Goal: Information Seeking & Learning: Learn about a topic

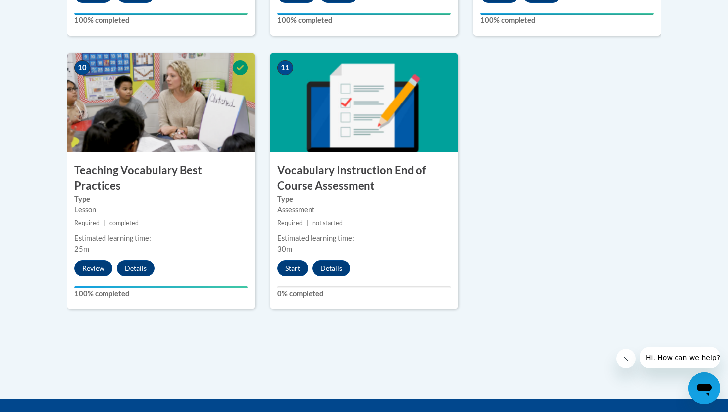
scroll to position [1107, 0]
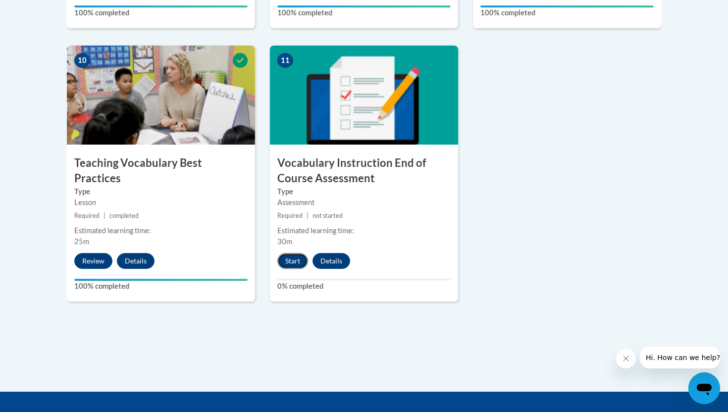
click at [294, 264] on button "Start" at bounding box center [292, 261] width 31 height 16
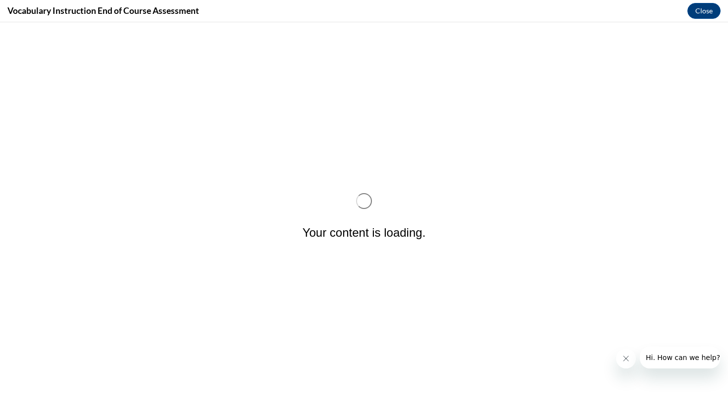
scroll to position [0, 0]
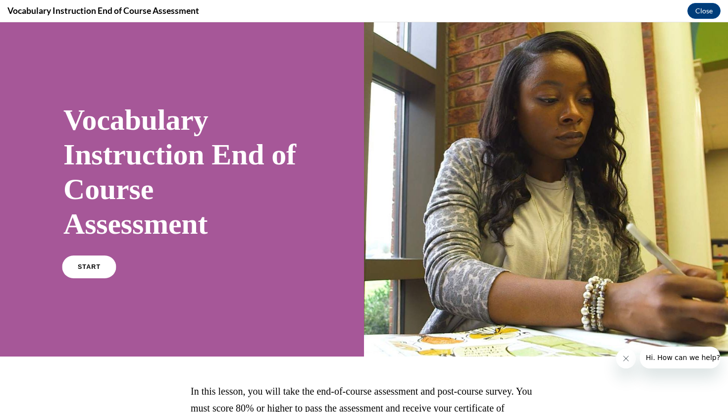
click at [95, 264] on span "START" at bounding box center [89, 266] width 23 height 7
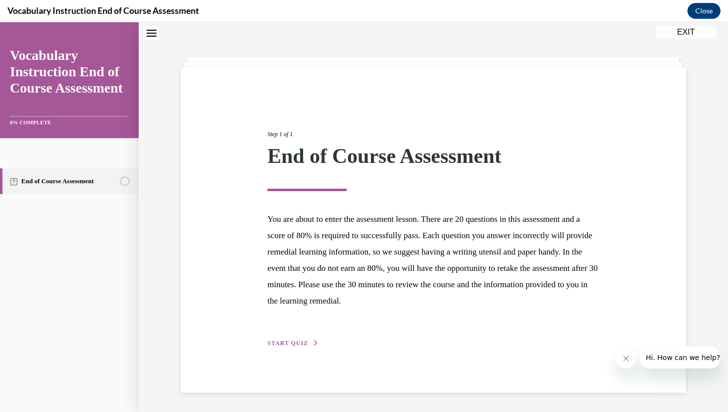
scroll to position [31, 0]
click at [283, 345] on span "START QUIZ" at bounding box center [287, 342] width 41 height 7
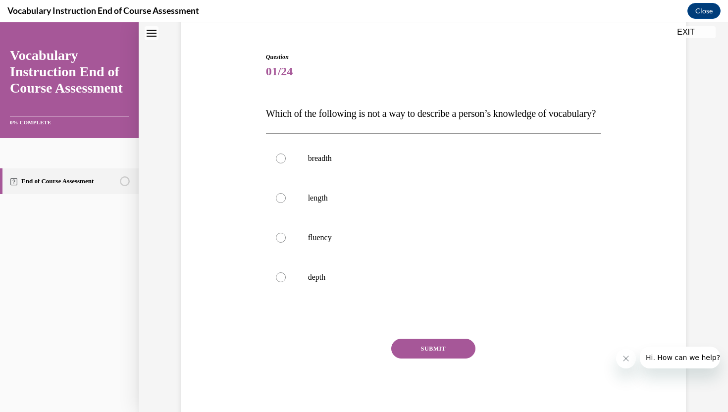
scroll to position [86, 0]
click at [278, 203] on div at bounding box center [281, 198] width 10 height 10
click at [278, 203] on input "length" at bounding box center [281, 198] width 10 height 10
radio input "true"
click at [416, 358] on button "SUBMIT" at bounding box center [433, 348] width 84 height 20
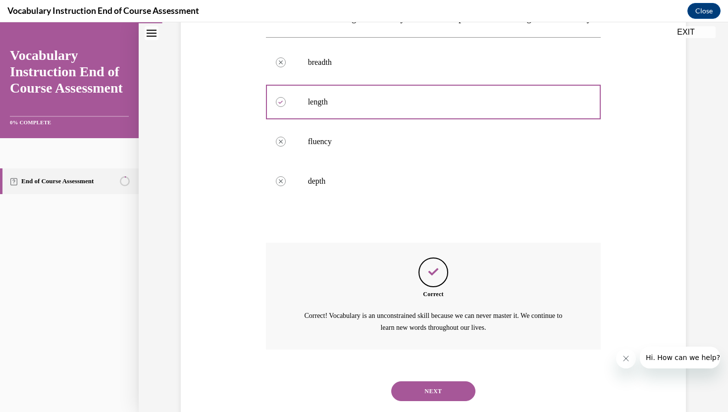
scroll to position [224, 0]
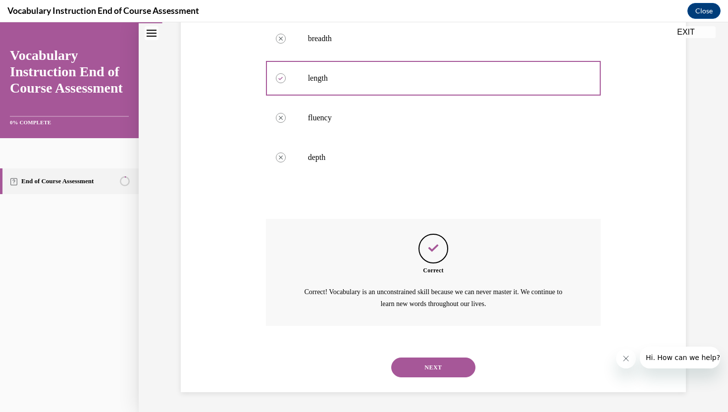
click at [416, 370] on button "NEXT" at bounding box center [433, 368] width 84 height 20
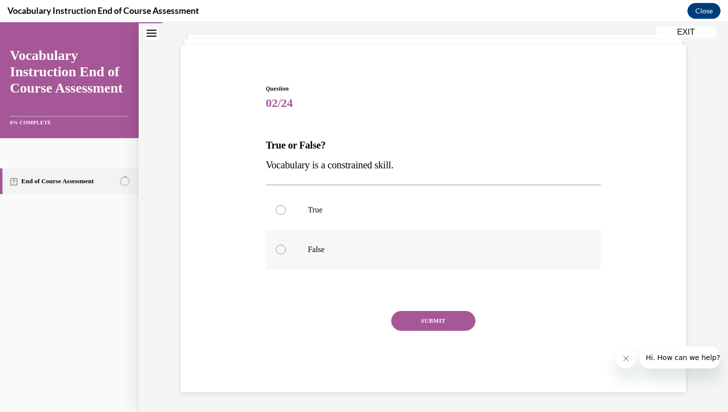
click at [279, 246] on div at bounding box center [281, 250] width 10 height 10
click at [279, 246] on input "False" at bounding box center [281, 250] width 10 height 10
radio input "true"
click at [424, 317] on button "SUBMIT" at bounding box center [433, 321] width 84 height 20
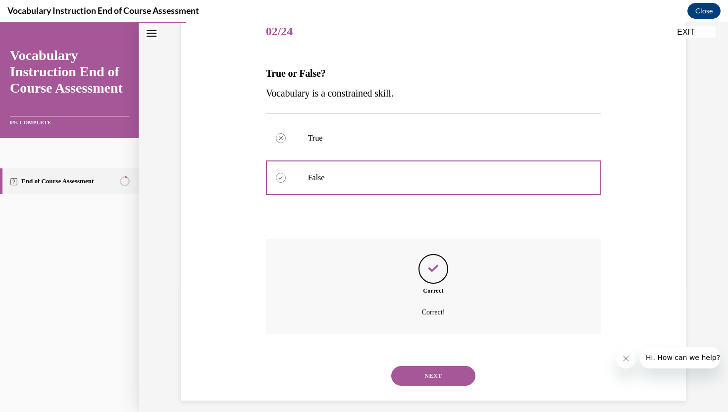
scroll to position [134, 0]
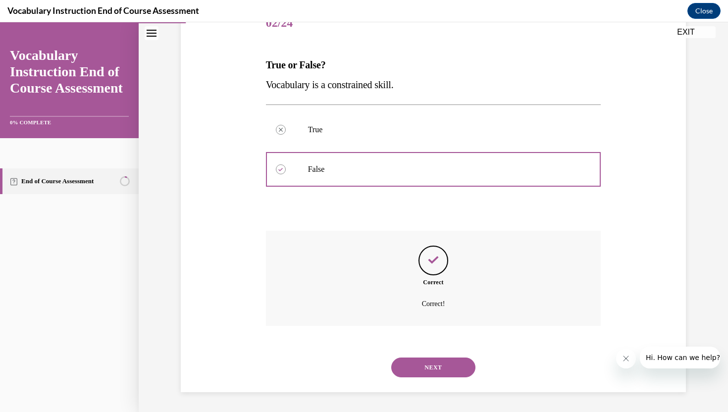
click at [426, 359] on button "NEXT" at bounding box center [433, 368] width 84 height 20
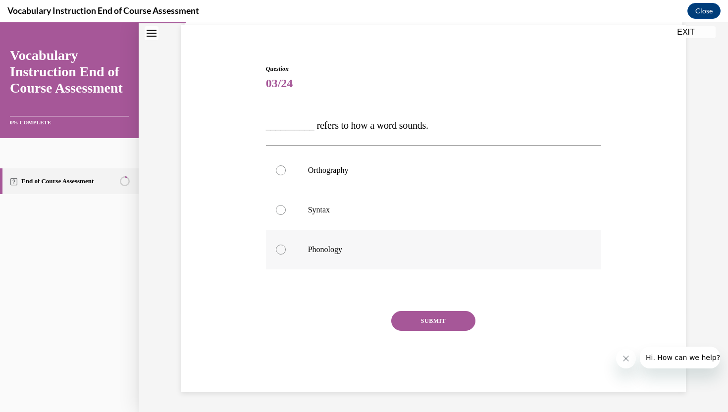
click at [367, 241] on label "Phonology" at bounding box center [433, 250] width 335 height 40
click at [286, 245] on input "Phonology" at bounding box center [281, 250] width 10 height 10
radio input "true"
click at [436, 318] on button "SUBMIT" at bounding box center [433, 321] width 84 height 20
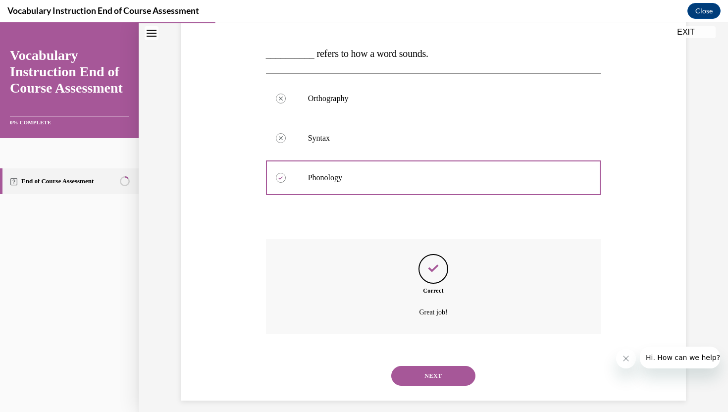
scroll to position [154, 0]
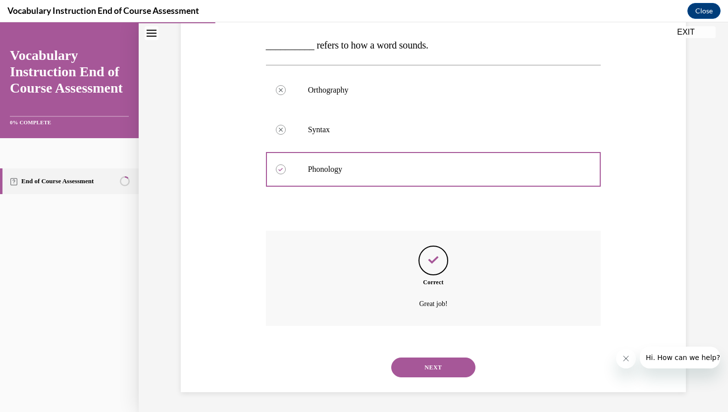
click at [421, 364] on button "NEXT" at bounding box center [433, 368] width 84 height 20
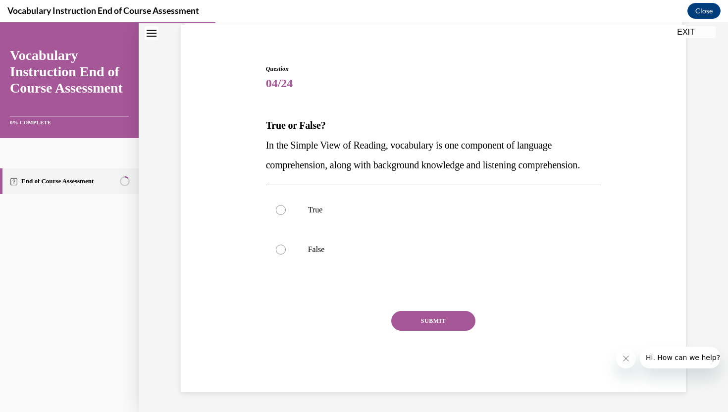
scroll to position [93, 0]
click at [278, 207] on div at bounding box center [281, 210] width 10 height 10
click at [278, 207] on input "True" at bounding box center [281, 210] width 10 height 10
radio input "true"
click at [416, 327] on button "SUBMIT" at bounding box center [433, 321] width 84 height 20
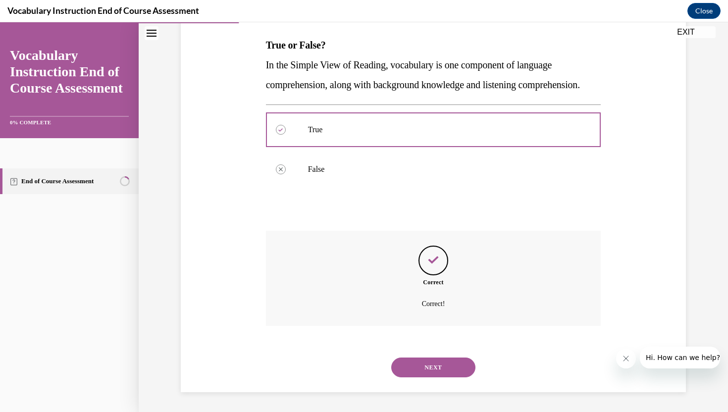
scroll to position [173, 0]
click at [425, 368] on button "NEXT" at bounding box center [433, 368] width 84 height 20
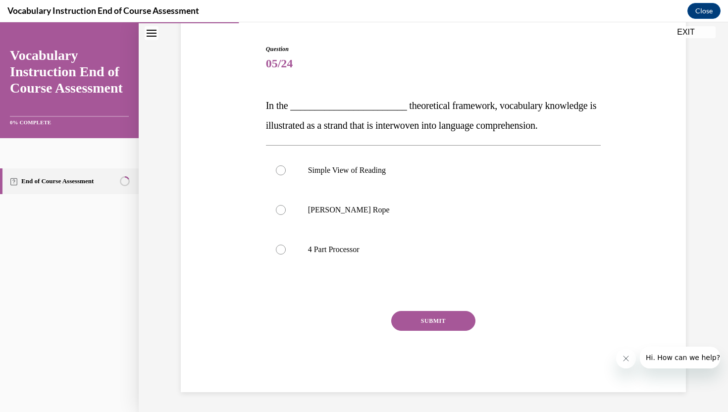
scroll to position [93, 0]
click at [310, 208] on p "Scarborough's Rope" at bounding box center [442, 210] width 268 height 10
click at [286, 208] on input "Scarborough's Rope" at bounding box center [281, 210] width 10 height 10
radio input "true"
click at [417, 317] on button "SUBMIT" at bounding box center [433, 321] width 84 height 20
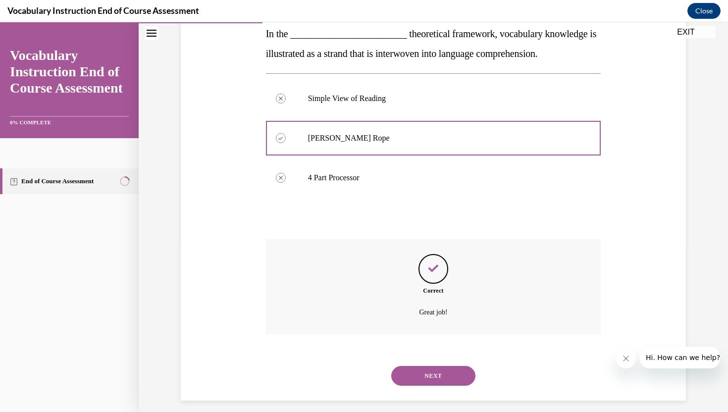
scroll to position [173, 0]
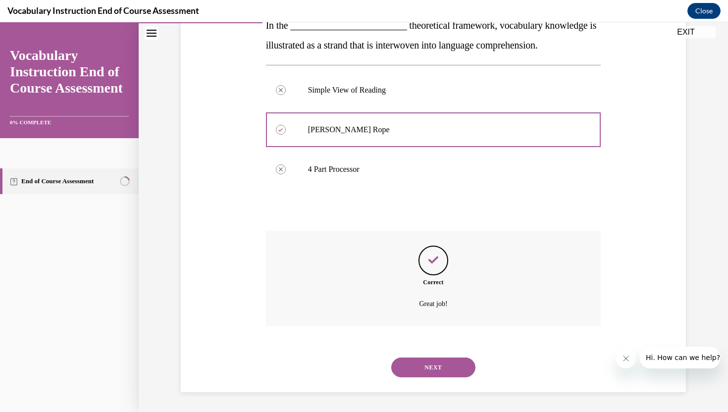
click at [424, 362] on button "NEXT" at bounding box center [433, 368] width 84 height 20
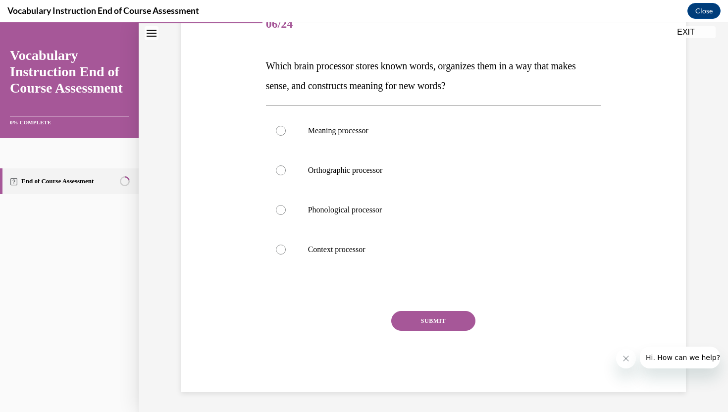
scroll to position [110, 0]
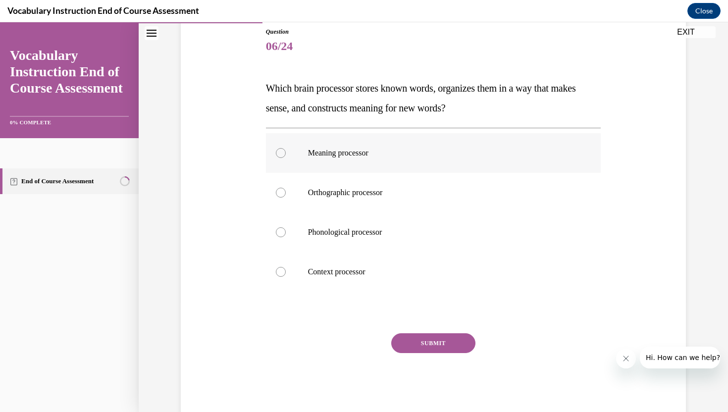
click at [276, 153] on div at bounding box center [281, 153] width 10 height 10
click at [276, 153] on input "Meaning processor" at bounding box center [281, 153] width 10 height 10
radio input "true"
click at [423, 338] on button "SUBMIT" at bounding box center [433, 343] width 84 height 20
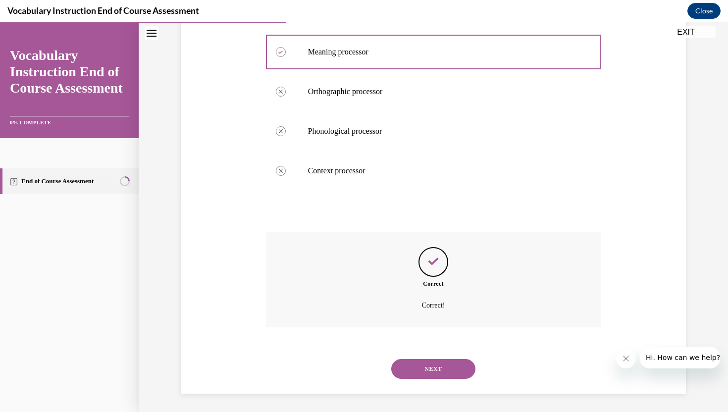
scroll to position [213, 0]
click at [423, 363] on button "NEXT" at bounding box center [433, 368] width 84 height 20
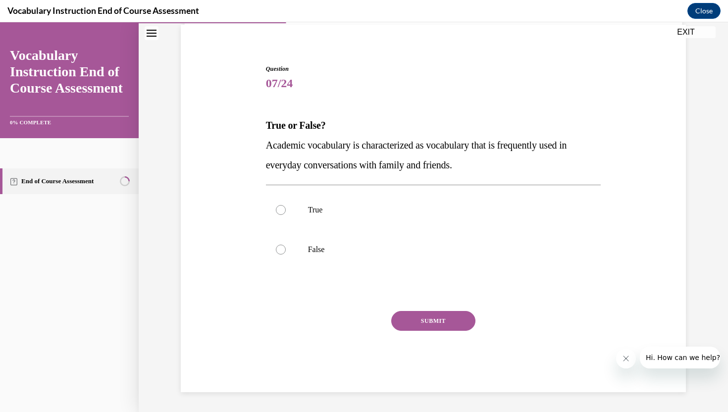
scroll to position [73, 0]
click at [317, 249] on p "False" at bounding box center [442, 250] width 268 height 10
click at [286, 249] on input "False" at bounding box center [281, 250] width 10 height 10
radio input "true"
click at [422, 321] on button "SUBMIT" at bounding box center [433, 321] width 84 height 20
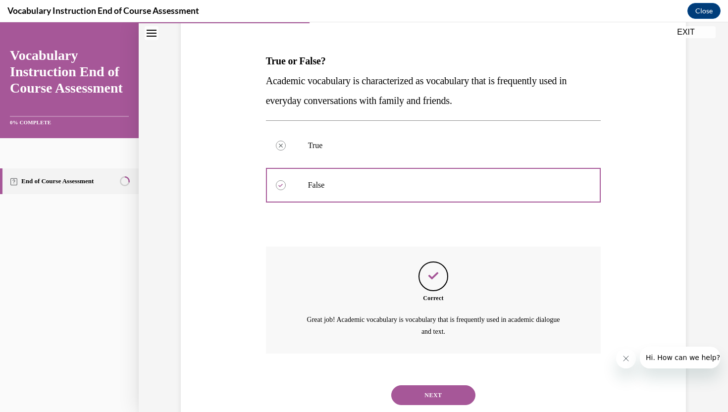
scroll to position [165, 0]
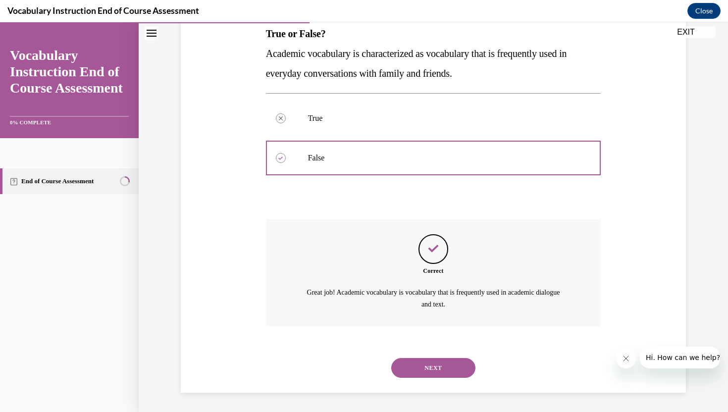
click at [417, 364] on button "NEXT" at bounding box center [433, 368] width 84 height 20
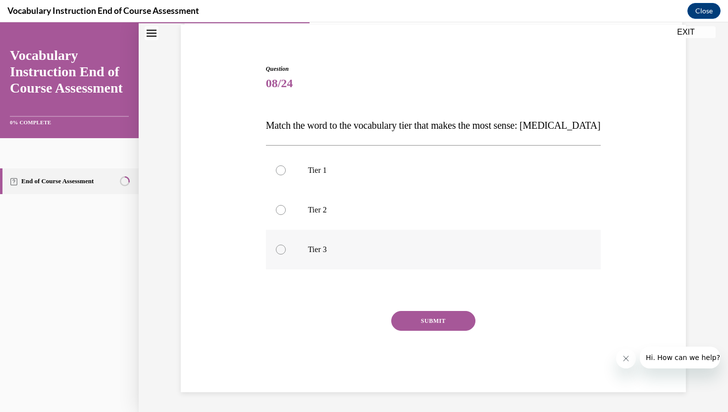
click at [289, 251] on label "Tier 3" at bounding box center [433, 250] width 335 height 40
click at [286, 251] on input "Tier 3" at bounding box center [281, 250] width 10 height 10
radio input "true"
click at [461, 317] on button "SUBMIT" at bounding box center [433, 321] width 84 height 20
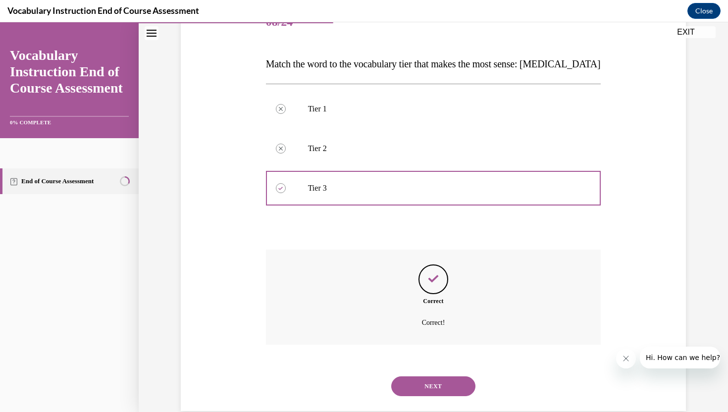
scroll to position [154, 0]
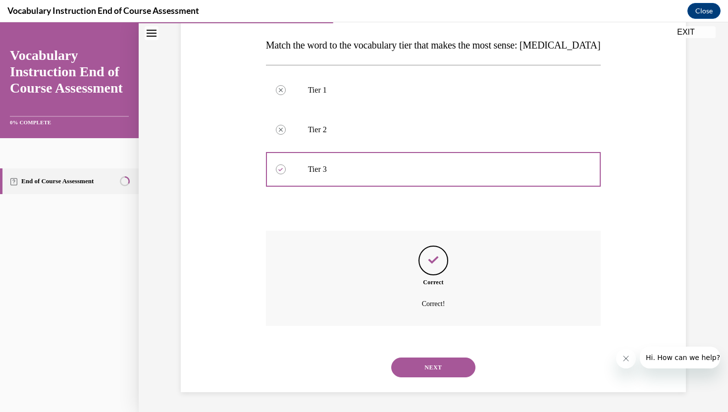
click at [439, 361] on button "NEXT" at bounding box center [433, 368] width 84 height 20
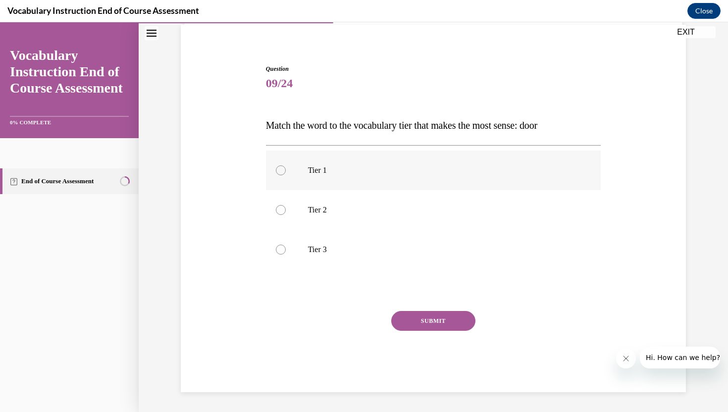
click at [272, 168] on label "Tier 1" at bounding box center [433, 171] width 335 height 40
click at [276, 168] on input "Tier 1" at bounding box center [281, 170] width 10 height 10
radio input "true"
click at [418, 317] on button "SUBMIT" at bounding box center [433, 321] width 84 height 20
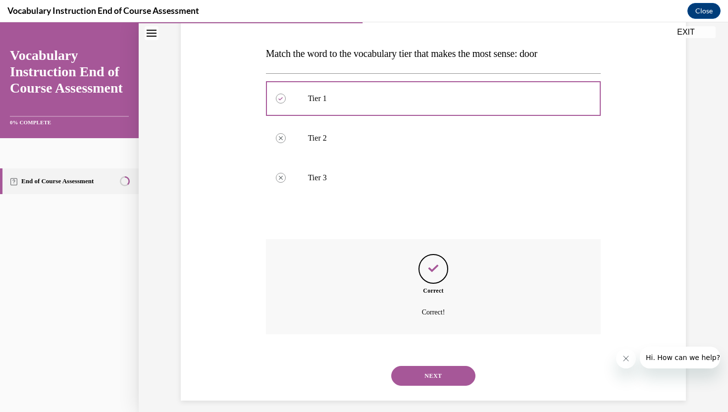
scroll to position [154, 0]
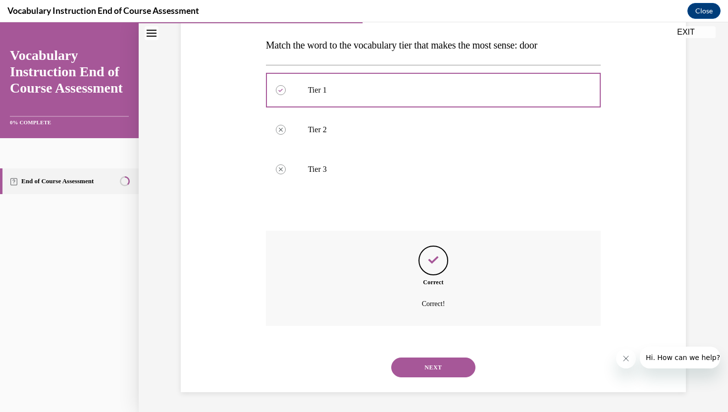
click at [423, 362] on button "NEXT" at bounding box center [433, 368] width 84 height 20
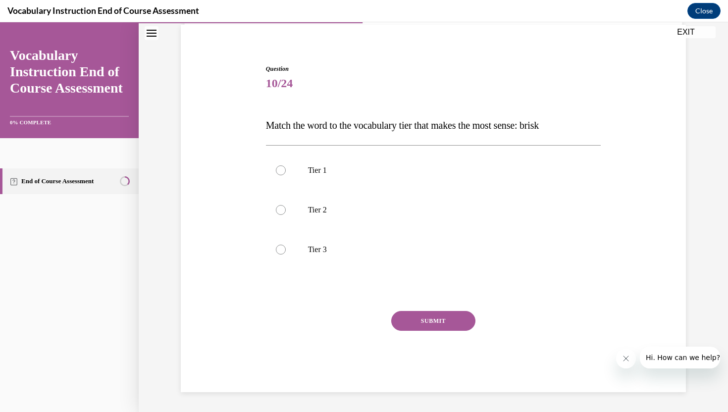
scroll to position [73, 0]
click at [290, 206] on label "Tier 2" at bounding box center [433, 210] width 335 height 40
click at [286, 206] on input "Tier 2" at bounding box center [281, 210] width 10 height 10
radio input "true"
click at [419, 313] on button "SUBMIT" at bounding box center [433, 321] width 84 height 20
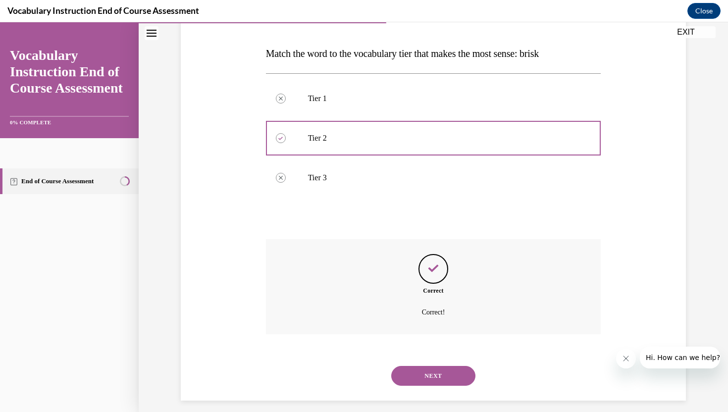
scroll to position [154, 0]
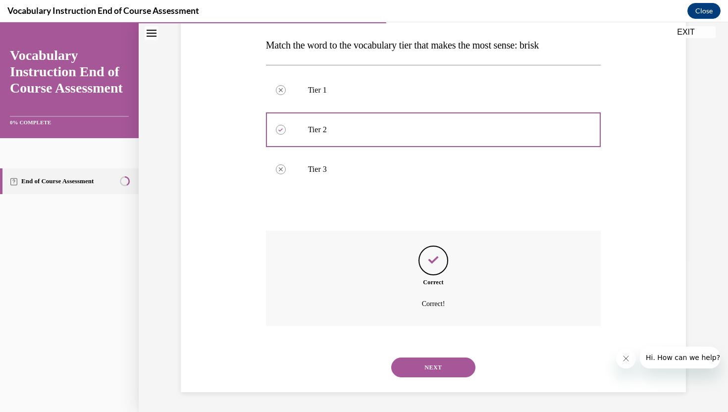
click at [412, 368] on button "NEXT" at bounding box center [433, 368] width 84 height 20
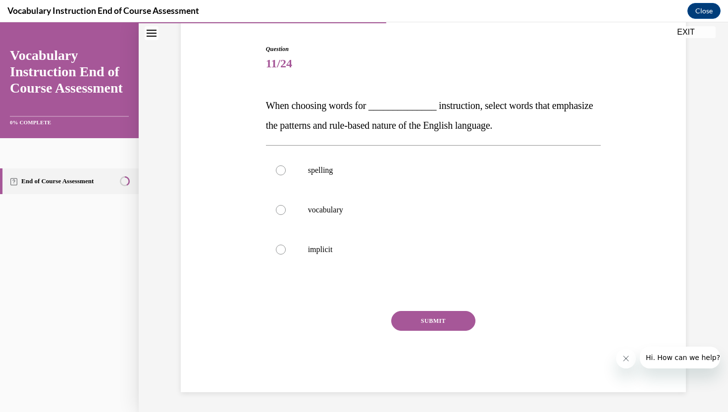
scroll to position [93, 0]
click at [282, 171] on div at bounding box center [281, 170] width 10 height 10
click at [282, 171] on input "spelling" at bounding box center [281, 170] width 10 height 10
radio input "true"
click at [427, 319] on button "SUBMIT" at bounding box center [433, 321] width 84 height 20
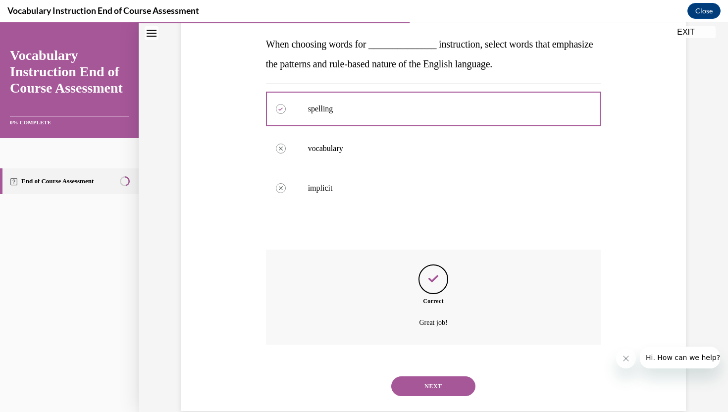
scroll to position [173, 0]
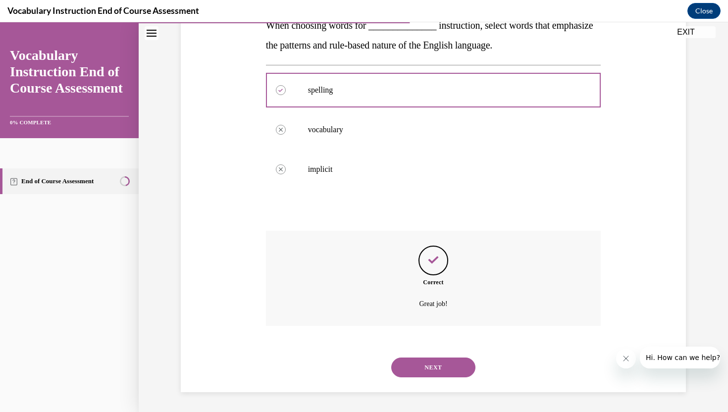
click at [432, 364] on button "NEXT" at bounding box center [433, 368] width 84 height 20
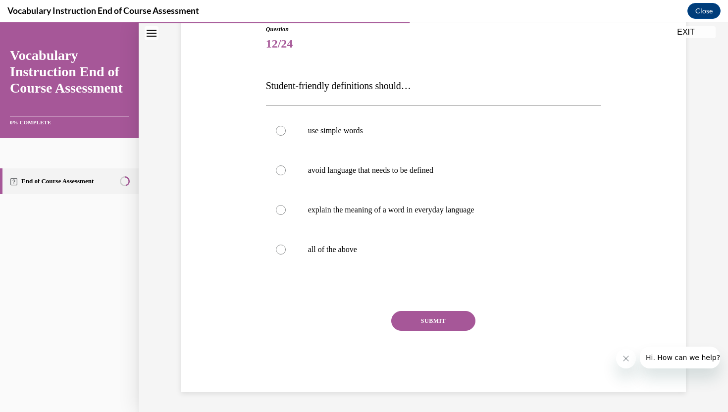
scroll to position [110, 0]
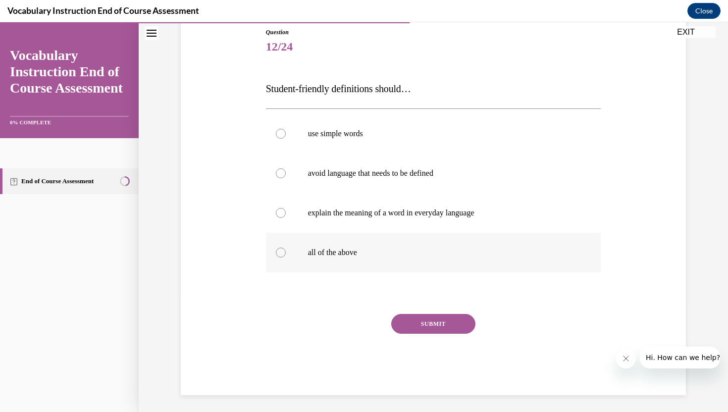
click at [312, 251] on p "all of the above" at bounding box center [442, 253] width 268 height 10
click at [286, 251] on input "all of the above" at bounding box center [281, 253] width 10 height 10
radio input "true"
click at [410, 322] on button "SUBMIT" at bounding box center [433, 324] width 84 height 20
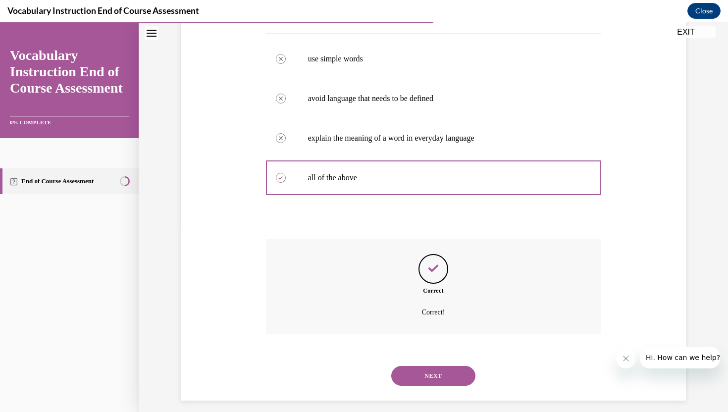
scroll to position [193, 0]
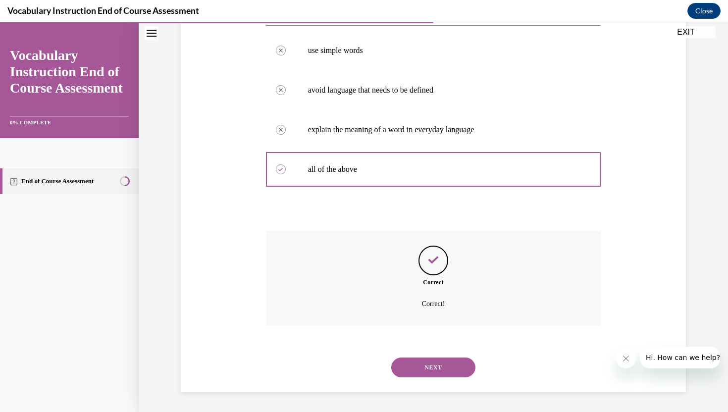
click at [418, 362] on button "NEXT" at bounding box center [433, 368] width 84 height 20
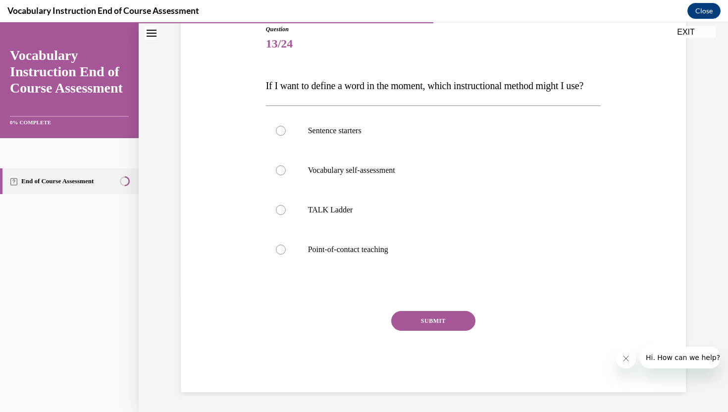
scroll to position [110, 0]
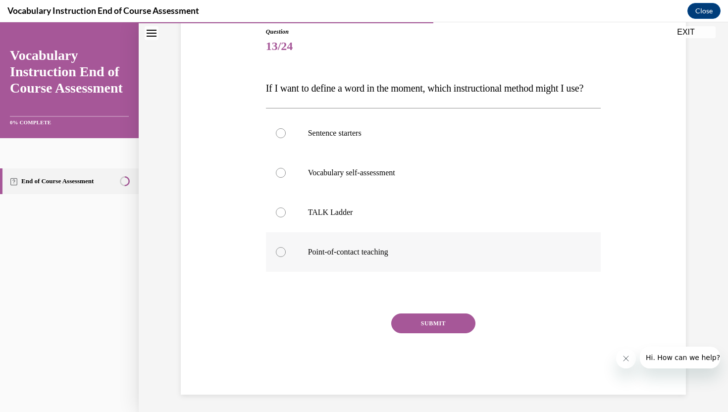
click at [292, 267] on label "Point-of-contact teaching" at bounding box center [433, 252] width 335 height 40
click at [286, 257] on input "Point-of-contact teaching" at bounding box center [281, 252] width 10 height 10
radio input "true"
click at [415, 333] on button "SUBMIT" at bounding box center [433, 323] width 84 height 20
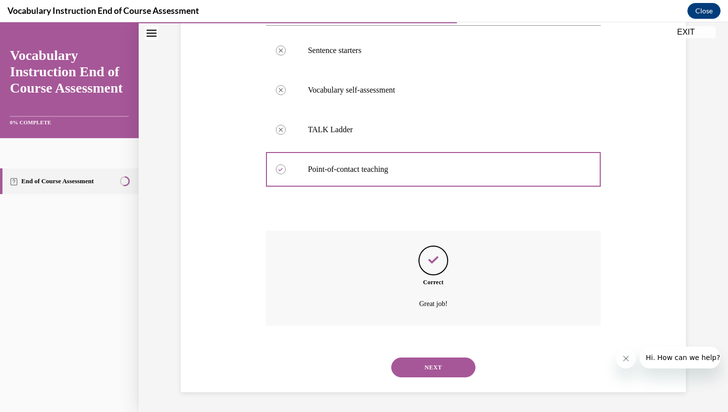
scroll to position [213, 0]
click at [421, 364] on button "NEXT" at bounding box center [433, 368] width 84 height 20
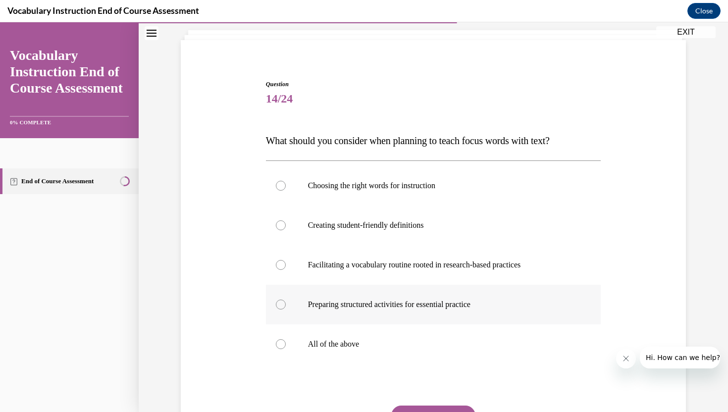
scroll to position [58, 0]
click at [279, 341] on div at bounding box center [281, 344] width 10 height 10
click at [279, 341] on input "All of the above" at bounding box center [281, 344] width 10 height 10
radio input "true"
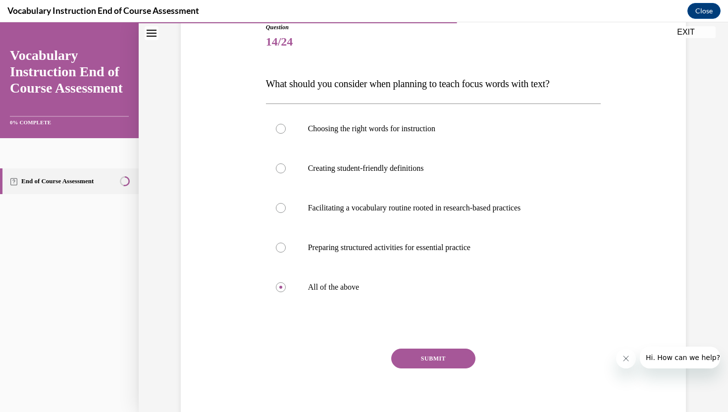
click at [428, 357] on button "SUBMIT" at bounding box center [433, 359] width 84 height 20
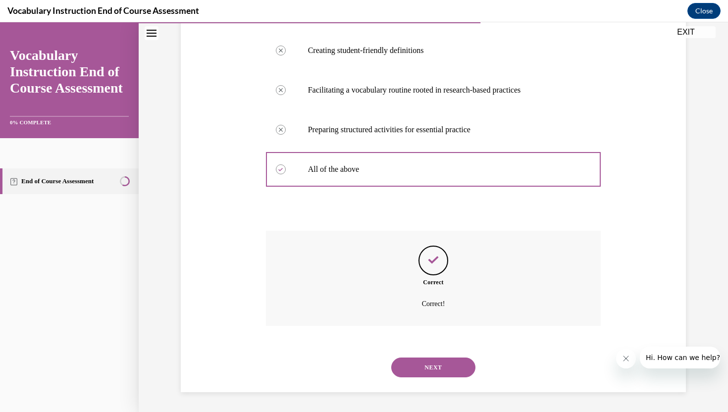
click at [433, 371] on button "NEXT" at bounding box center [433, 368] width 84 height 20
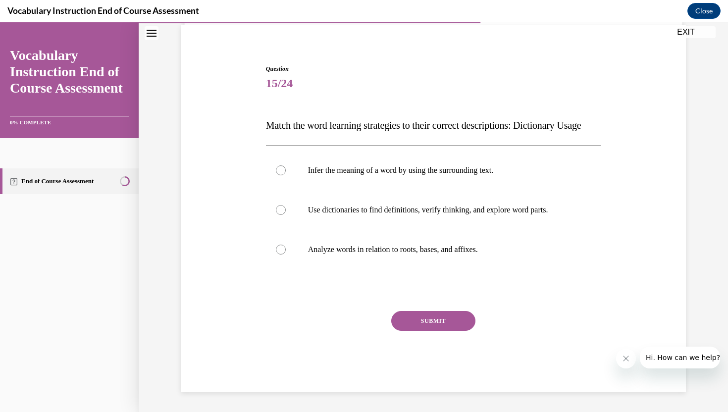
scroll to position [93, 0]
click at [278, 211] on div at bounding box center [281, 210] width 10 height 10
click at [278, 211] on input "Use dictionaries to find definitions, verify thinking, and explore word parts." at bounding box center [281, 210] width 10 height 10
radio input "true"
click at [425, 327] on button "SUBMIT" at bounding box center [433, 321] width 84 height 20
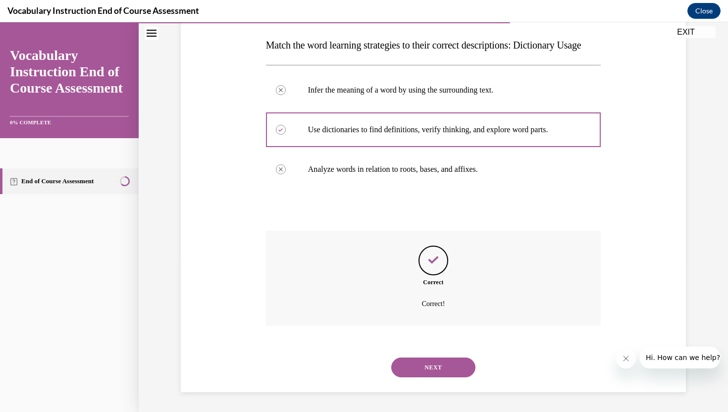
scroll to position [173, 0]
click at [427, 363] on button "NEXT" at bounding box center [433, 368] width 84 height 20
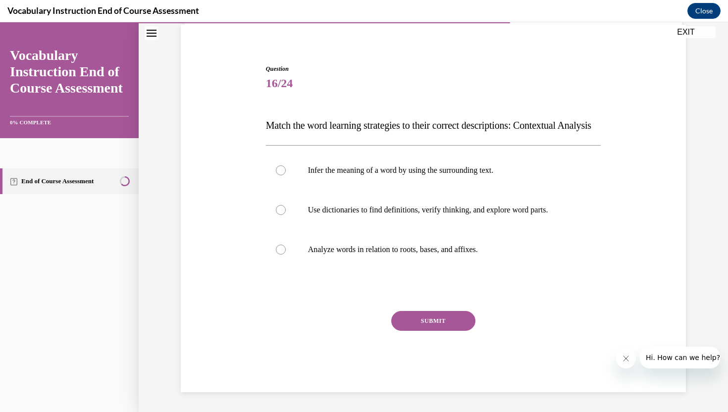
scroll to position [93, 0]
click at [279, 170] on div at bounding box center [281, 170] width 10 height 10
click at [279, 170] on input "Infer the meaning of a word by using the surrounding text." at bounding box center [281, 170] width 10 height 10
radio input "true"
click at [430, 315] on button "SUBMIT" at bounding box center [433, 321] width 84 height 20
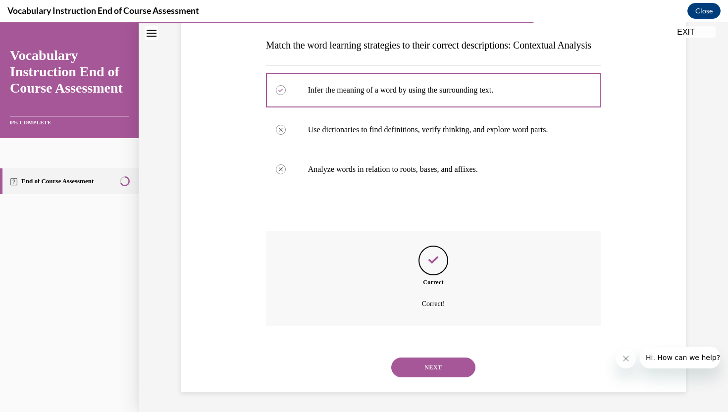
click at [424, 366] on button "NEXT" at bounding box center [433, 368] width 84 height 20
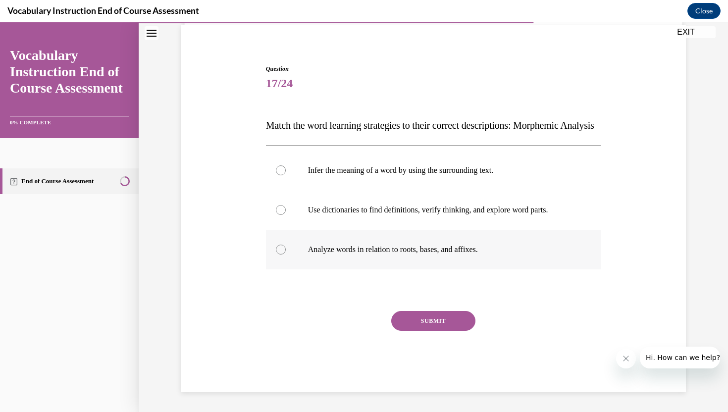
click at [288, 252] on label "Analyze words in relation to roots, bases, and affixes." at bounding box center [433, 250] width 335 height 40
click at [286, 252] on input "Analyze words in relation to roots, bases, and affixes." at bounding box center [281, 250] width 10 height 10
radio input "true"
click at [420, 319] on button "SUBMIT" at bounding box center [433, 321] width 84 height 20
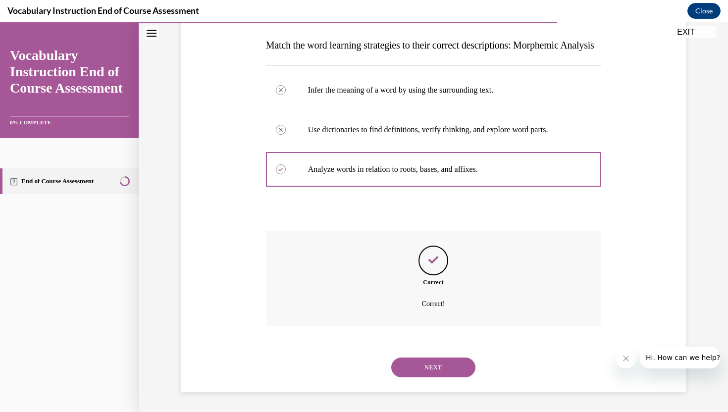
click at [427, 366] on button "NEXT" at bounding box center [433, 368] width 84 height 20
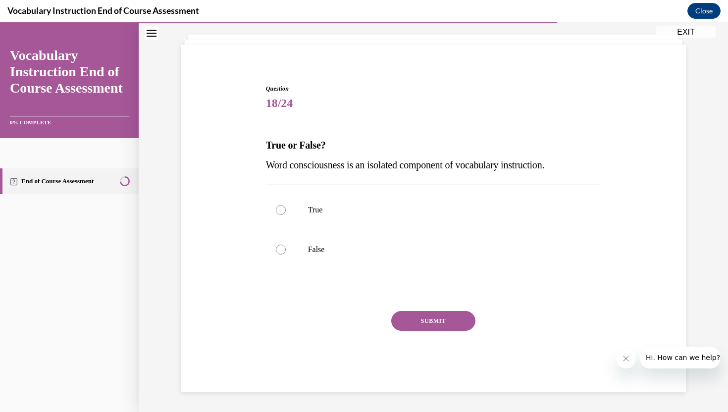
scroll to position [53, 0]
click at [281, 253] on div at bounding box center [281, 250] width 10 height 10
click at [281, 253] on input "False" at bounding box center [281, 250] width 10 height 10
radio input "true"
click at [426, 324] on button "SUBMIT" at bounding box center [433, 321] width 84 height 20
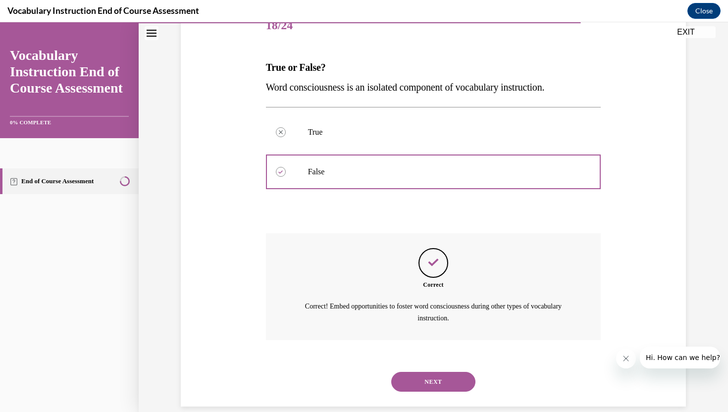
scroll to position [145, 0]
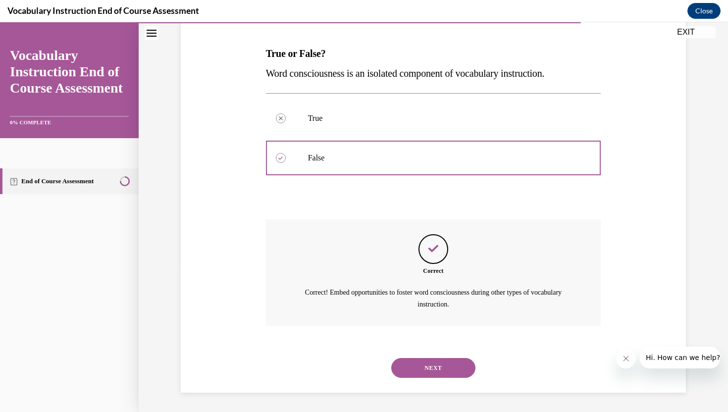
click at [427, 362] on button "NEXT" at bounding box center [433, 368] width 84 height 20
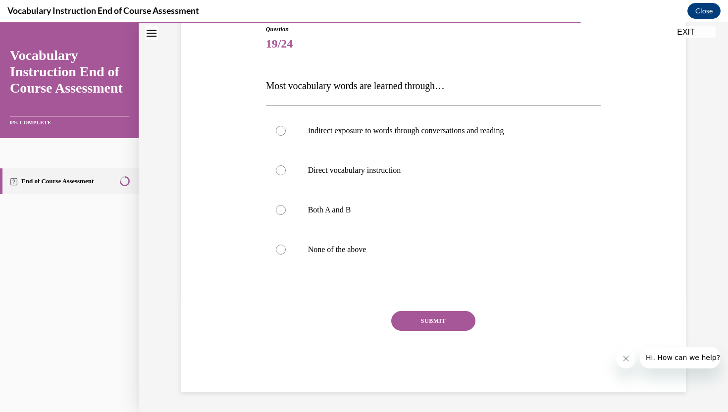
scroll to position [110, 0]
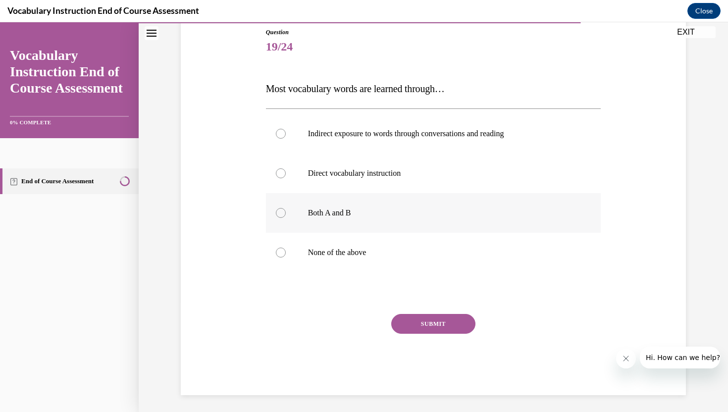
click at [278, 211] on div at bounding box center [281, 213] width 10 height 10
click at [278, 211] on input "Both A and B" at bounding box center [281, 213] width 10 height 10
radio input "true"
click at [440, 327] on button "SUBMIT" at bounding box center [433, 324] width 84 height 20
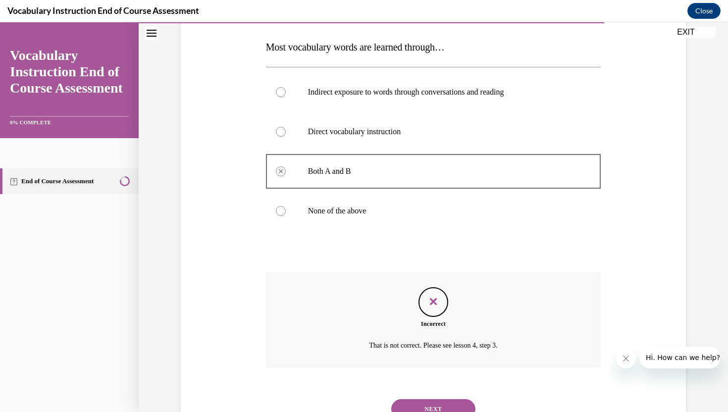
scroll to position [144, 0]
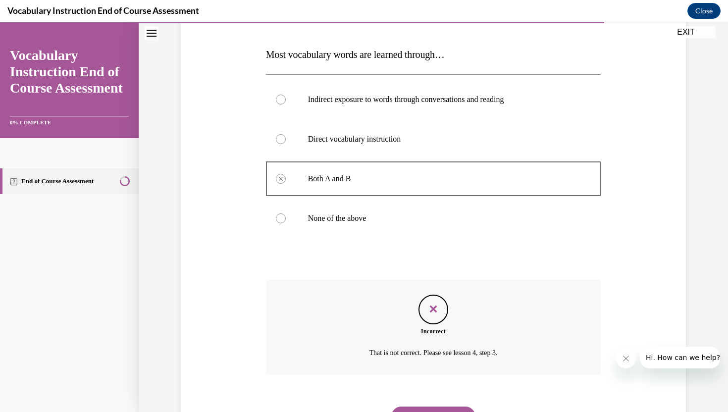
click at [429, 304] on icon "Feedback" at bounding box center [433, 309] width 15 height 15
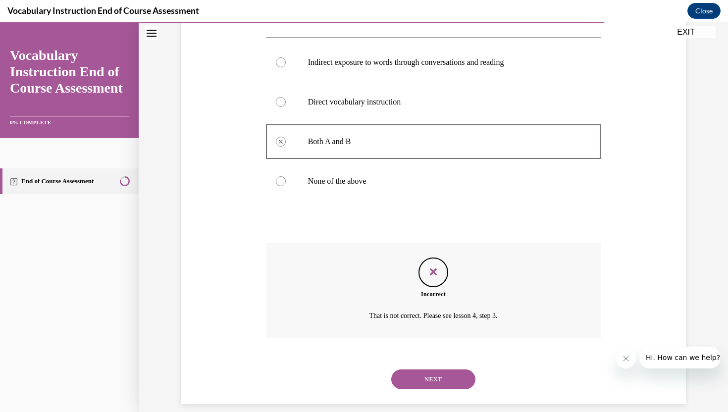
scroll to position [186, 0]
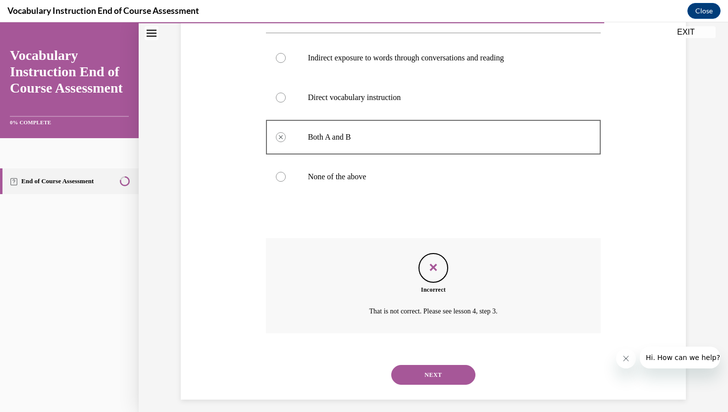
click at [418, 379] on button "NEXT" at bounding box center [433, 375] width 84 height 20
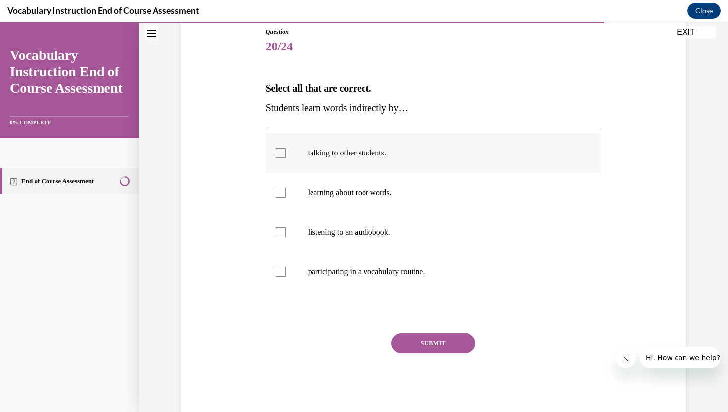
click at [280, 155] on div at bounding box center [281, 153] width 10 height 10
click at [280, 155] on input "talking to other students." at bounding box center [281, 153] width 10 height 10
checkbox input "true"
click at [283, 235] on div at bounding box center [281, 232] width 10 height 10
click at [283, 235] on input "listening to an audiobook." at bounding box center [281, 232] width 10 height 10
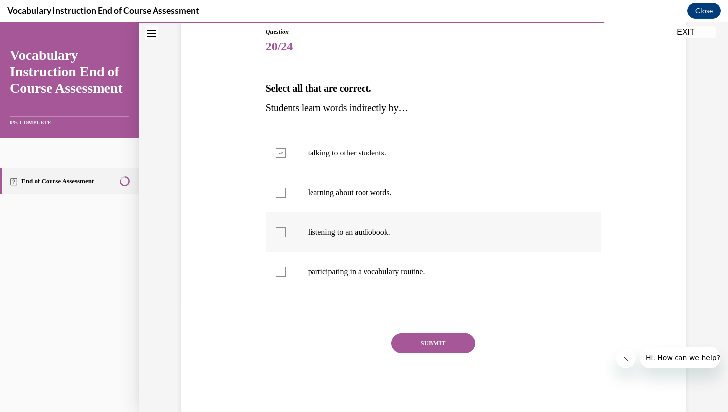
checkbox input "true"
click at [417, 336] on button "SUBMIT" at bounding box center [433, 343] width 84 height 20
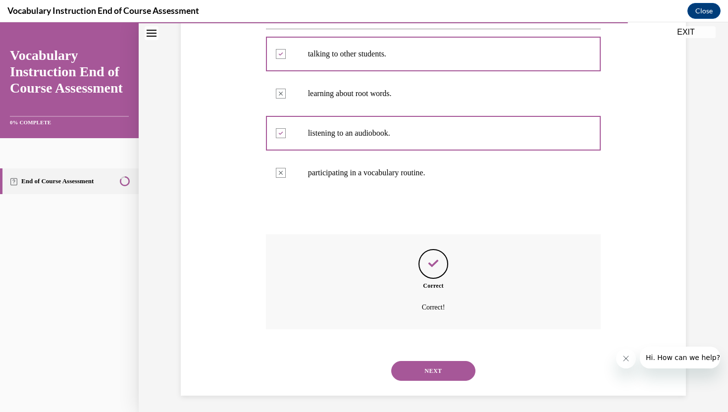
scroll to position [213, 0]
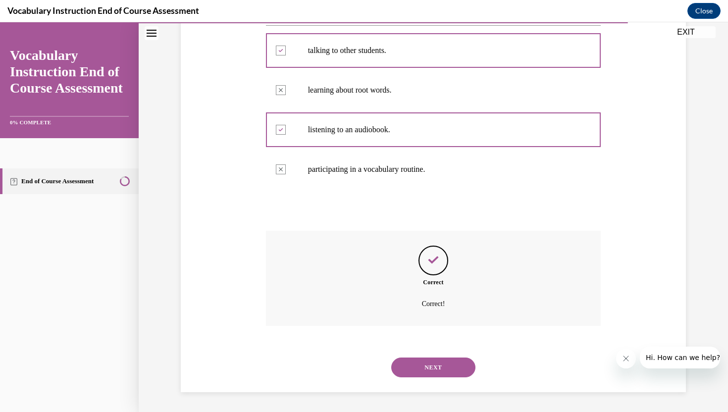
click at [422, 373] on button "NEXT" at bounding box center [433, 368] width 84 height 20
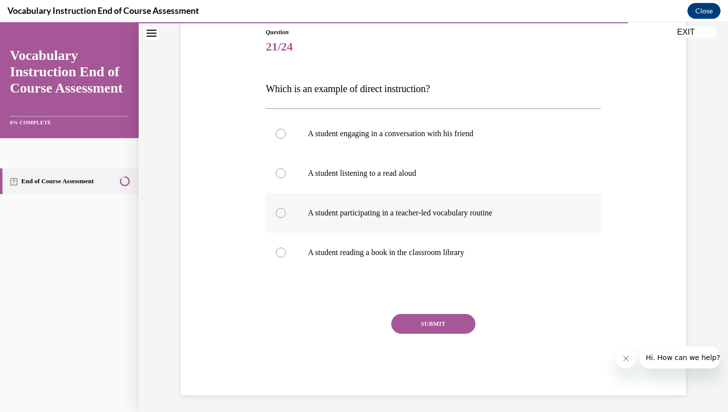
click at [276, 214] on div at bounding box center [281, 213] width 10 height 10
click at [276, 214] on input "A student participating in a teacher-led vocabulary routine" at bounding box center [281, 213] width 10 height 10
radio input "true"
click at [403, 322] on button "SUBMIT" at bounding box center [433, 324] width 84 height 20
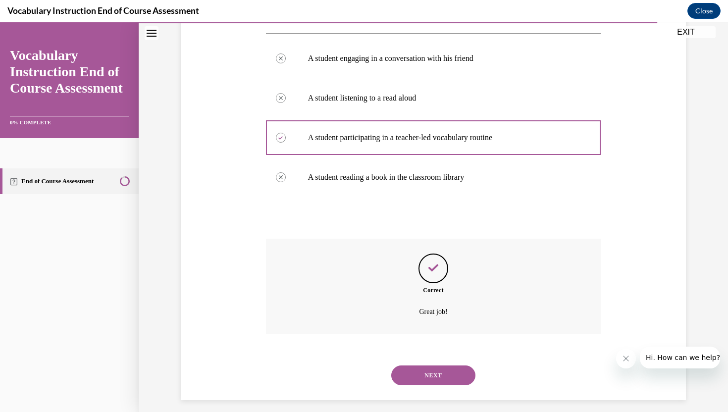
scroll to position [193, 0]
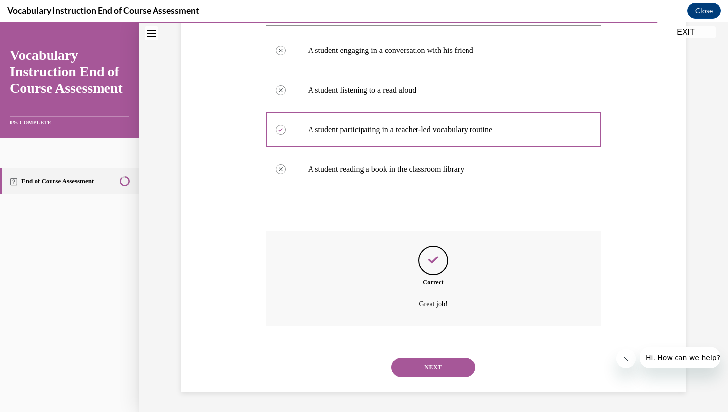
click at [420, 363] on button "NEXT" at bounding box center [433, 368] width 84 height 20
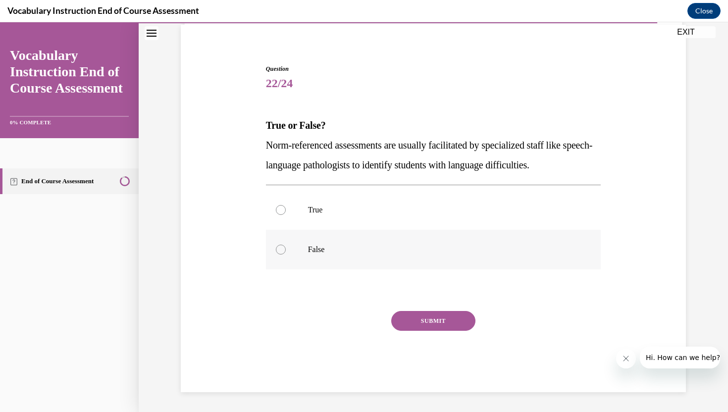
click at [277, 247] on div at bounding box center [281, 250] width 10 height 10
click at [277, 247] on input "False" at bounding box center [281, 250] width 10 height 10
radio input "true"
click at [415, 324] on button "SUBMIT" at bounding box center [433, 321] width 84 height 20
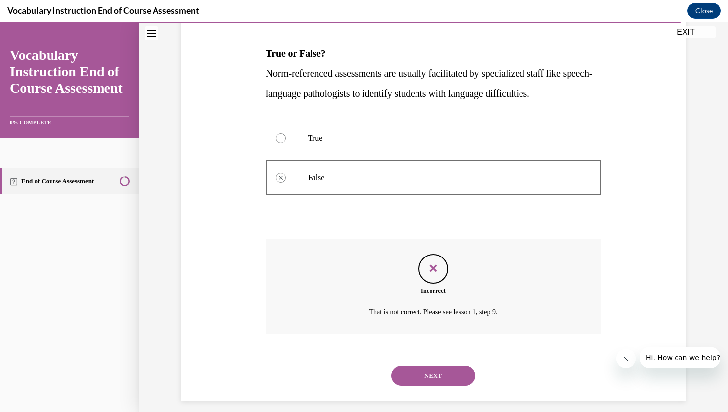
scroll to position [154, 0]
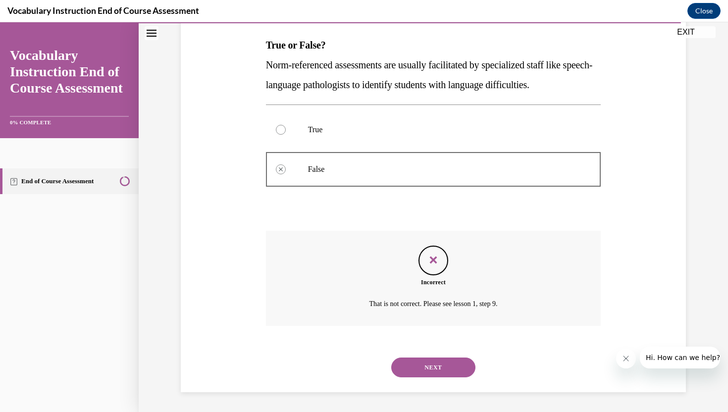
click at [423, 368] on button "NEXT" at bounding box center [433, 368] width 84 height 20
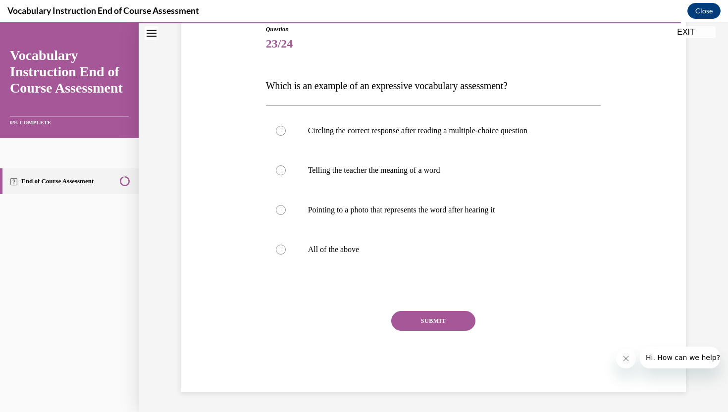
scroll to position [110, 0]
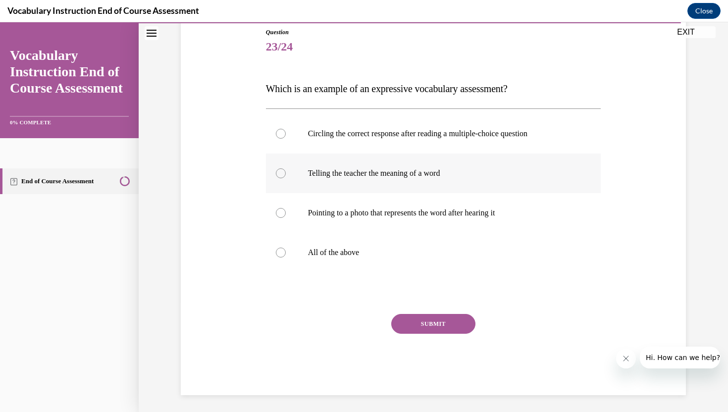
click at [276, 174] on div at bounding box center [281, 173] width 10 height 10
click at [276, 174] on input "Telling the teacher the meaning of a word" at bounding box center [281, 173] width 10 height 10
radio input "true"
click at [443, 326] on button "SUBMIT" at bounding box center [433, 324] width 84 height 20
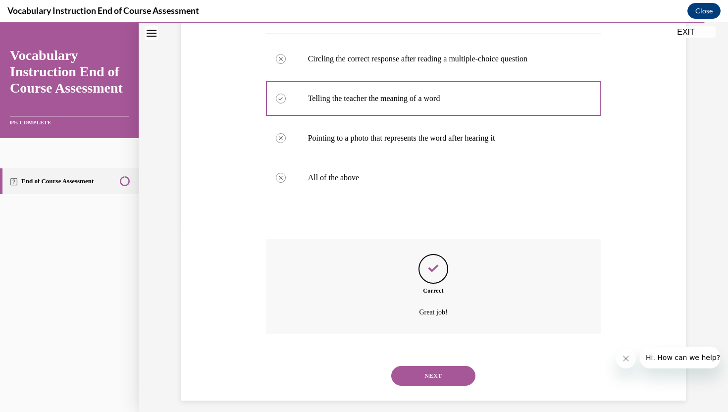
scroll to position [193, 0]
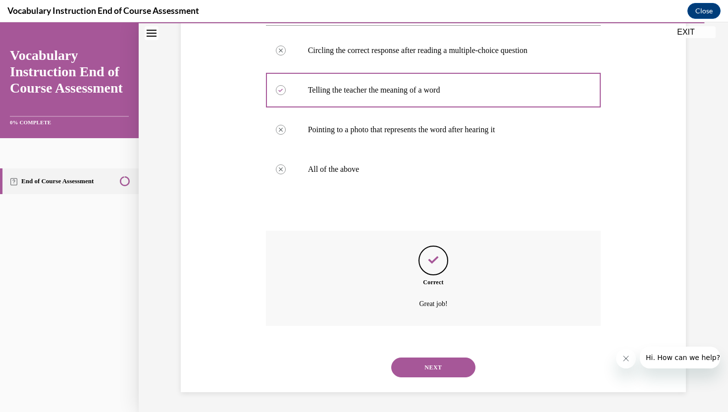
click at [422, 362] on button "NEXT" at bounding box center [433, 368] width 84 height 20
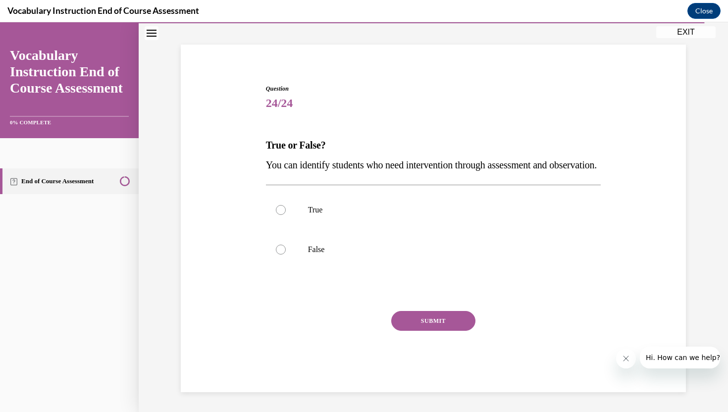
scroll to position [73, 0]
click at [278, 213] on div at bounding box center [281, 210] width 10 height 10
click at [278, 213] on input "True" at bounding box center [281, 210] width 10 height 10
radio input "true"
click at [433, 322] on button "SUBMIT" at bounding box center [433, 321] width 84 height 20
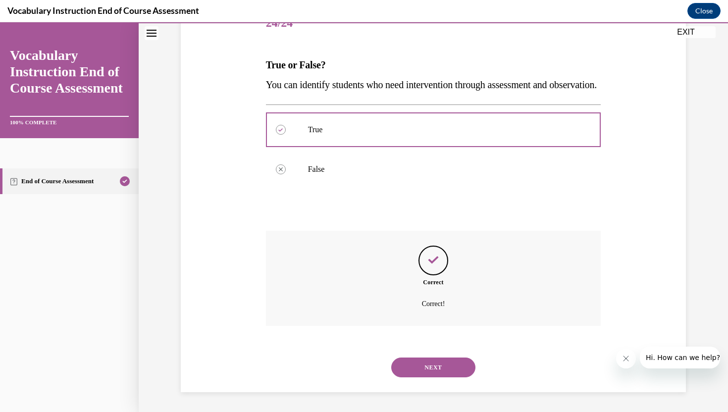
scroll to position [154, 0]
click at [421, 370] on button "NEXT" at bounding box center [433, 368] width 84 height 20
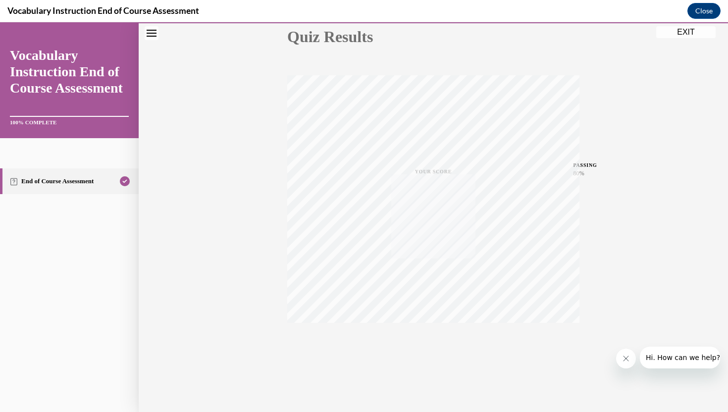
scroll to position [118, 0]
click at [678, 36] on button "EXIT" at bounding box center [685, 32] width 59 height 12
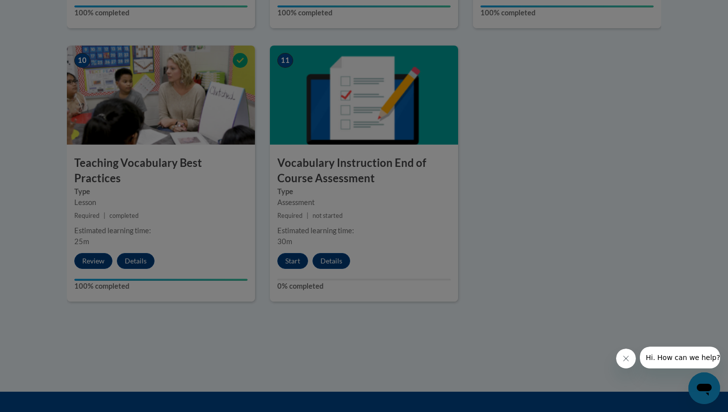
scroll to position [0, 0]
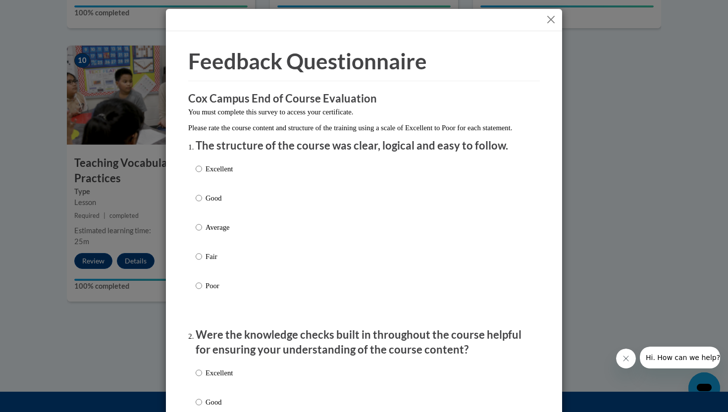
click at [203, 177] on label "Excellent" at bounding box center [214, 176] width 37 height 27
click at [202, 174] on input "Excellent" at bounding box center [199, 168] width 6 height 11
radio input "true"
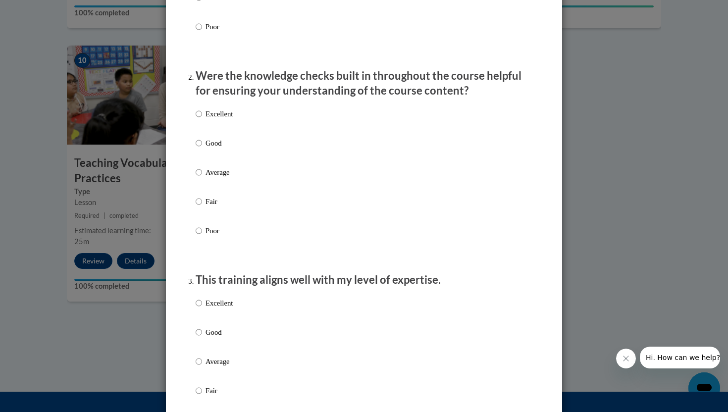
scroll to position [264, 0]
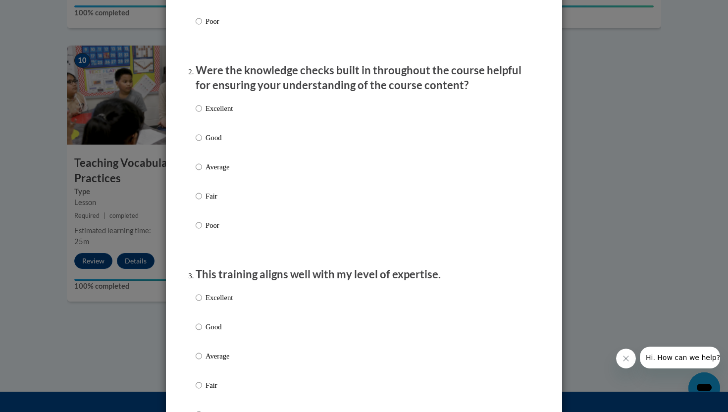
click at [196, 112] on div "Excellent Good Average Fair Poor" at bounding box center [214, 175] width 37 height 154
click at [200, 114] on input "Excellent" at bounding box center [199, 108] width 6 height 11
radio input "true"
click at [199, 303] on input "Excellent" at bounding box center [199, 297] width 6 height 11
radio input "true"
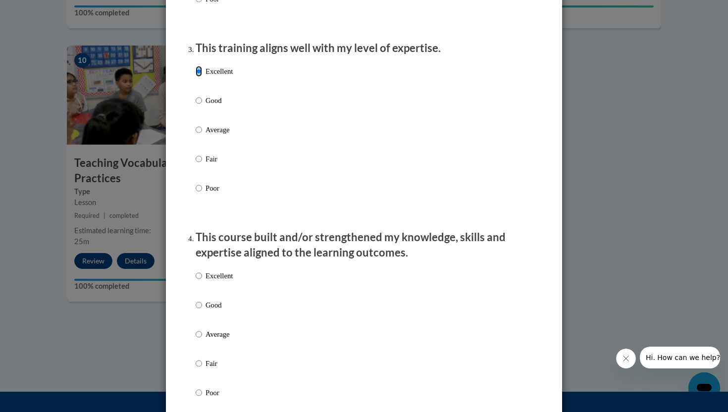
scroll to position [621, 0]
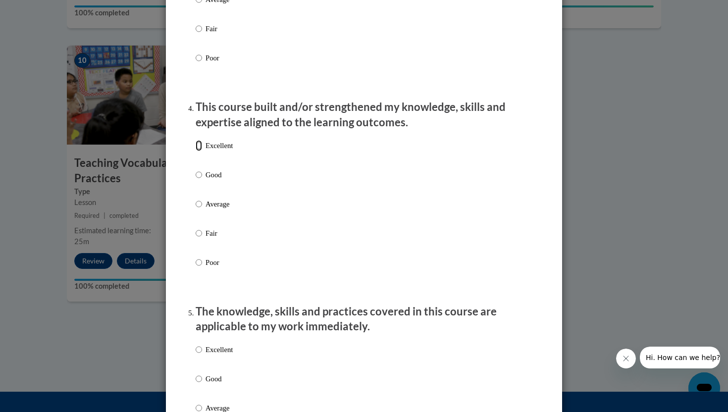
click at [199, 151] on input "Excellent" at bounding box center [199, 145] width 6 height 11
radio input "true"
click at [200, 355] on input "Excellent" at bounding box center [199, 349] width 6 height 11
radio input "true"
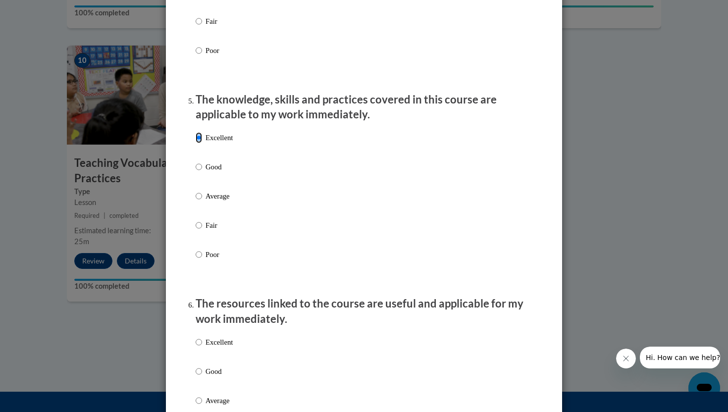
scroll to position [865, 0]
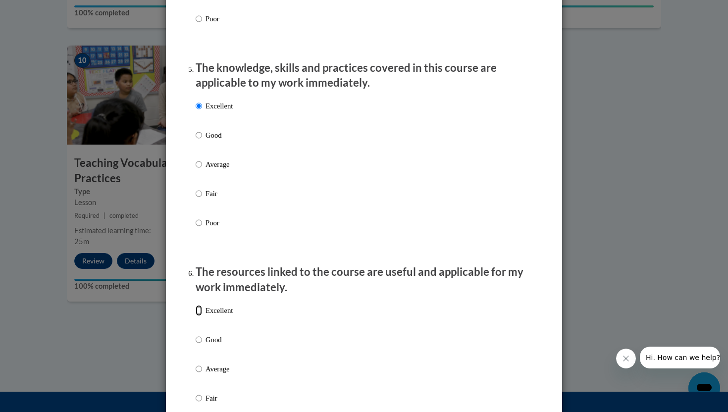
click at [201, 316] on input "Excellent" at bounding box center [199, 310] width 6 height 11
radio input "true"
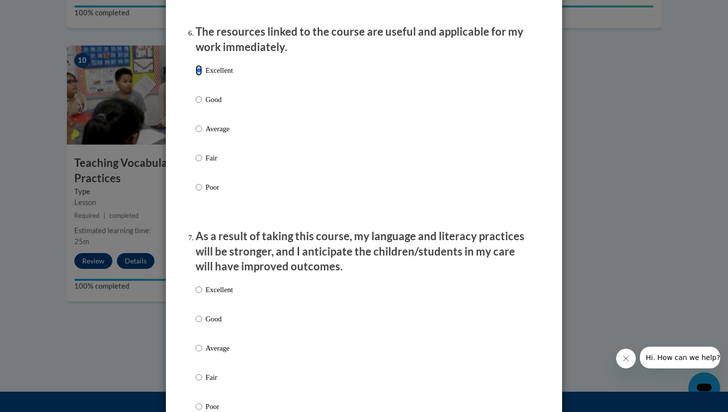
scroll to position [1106, 0]
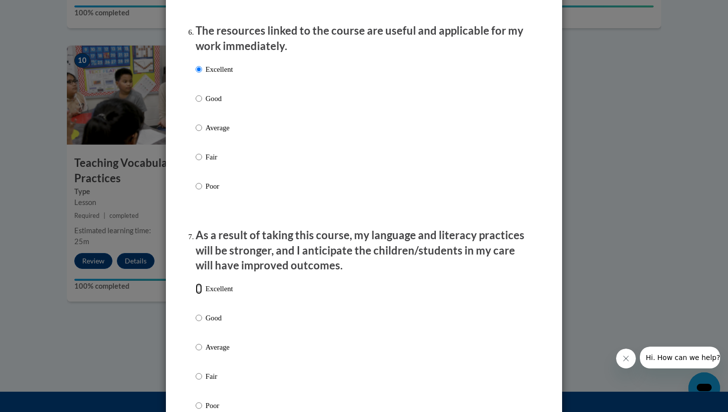
click at [199, 294] on input "Excellent" at bounding box center [199, 288] width 6 height 11
radio input "true"
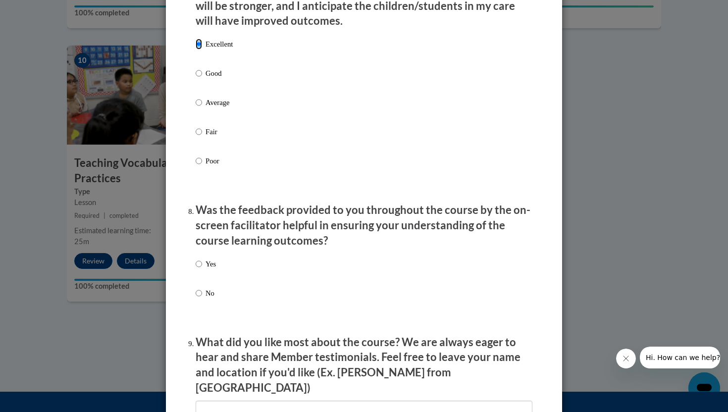
scroll to position [1356, 0]
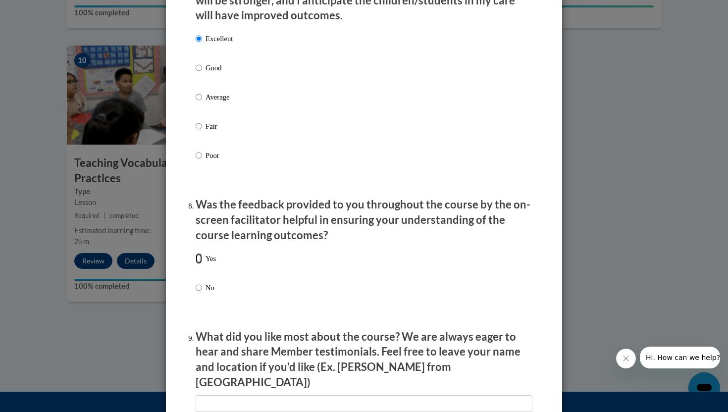
click at [200, 264] on input "Yes" at bounding box center [199, 258] width 6 height 11
radio input "true"
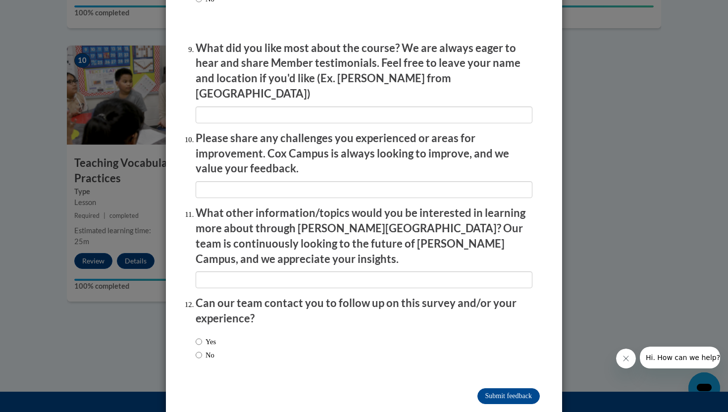
scroll to position [1648, 0]
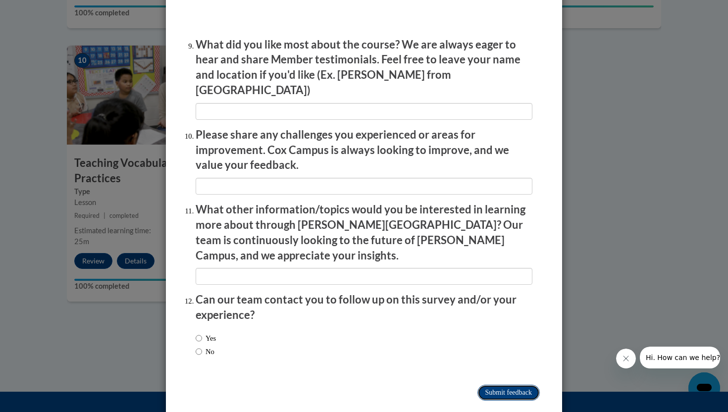
click at [505, 385] on input "Submit feedback" at bounding box center [508, 393] width 62 height 16
